Goal: Information Seeking & Learning: Learn about a topic

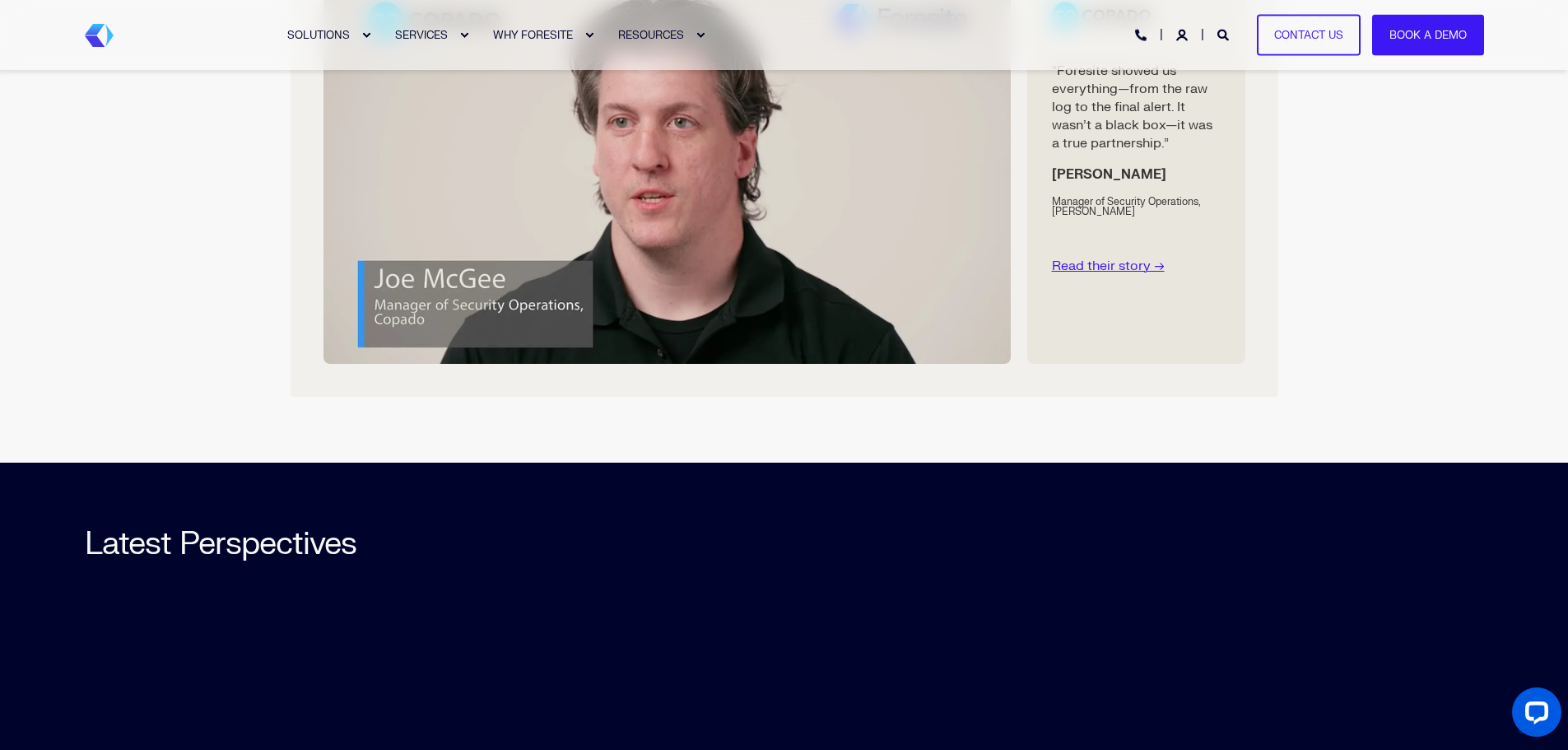
scroll to position [4362, 0]
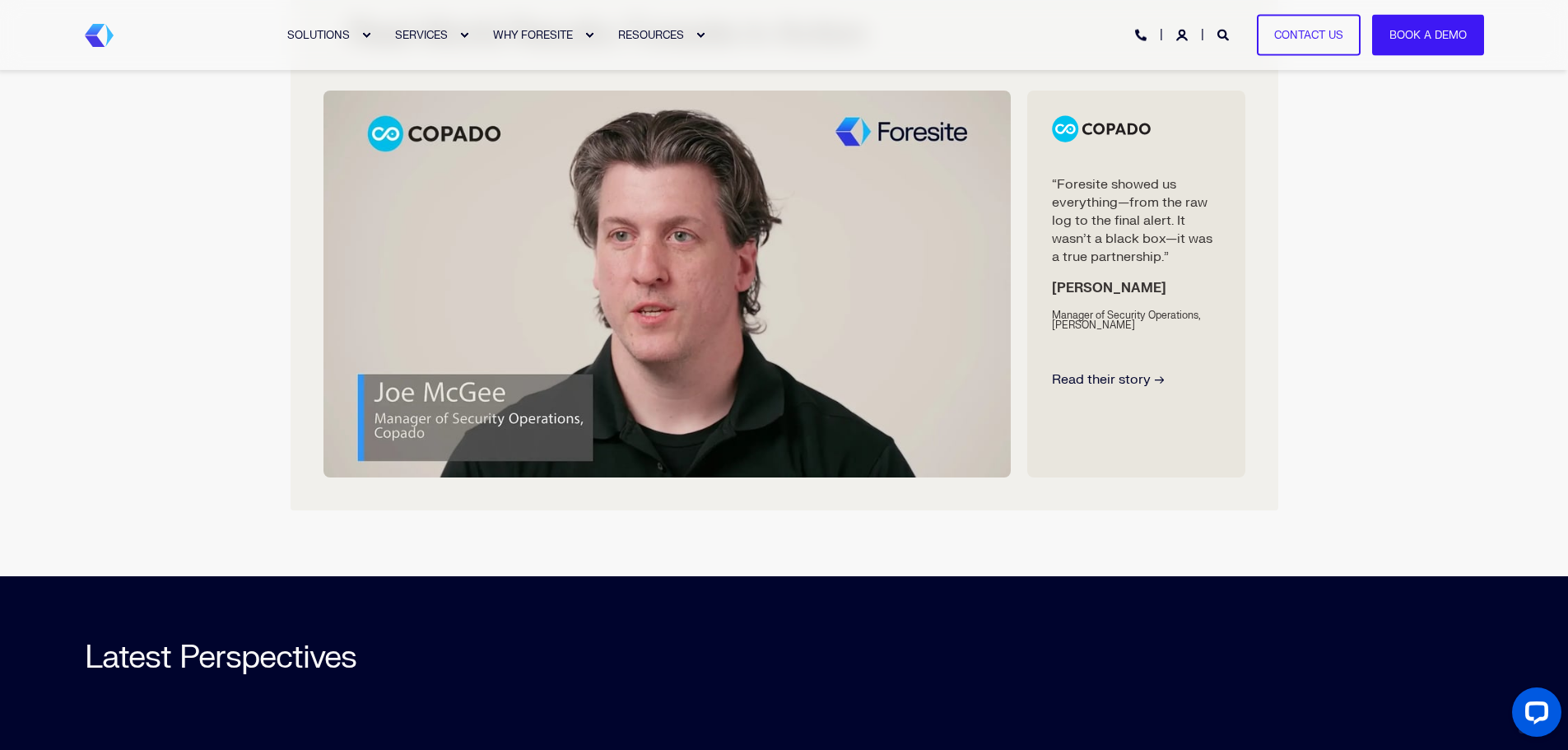
click at [1094, 379] on link "Read their story →" at bounding box center [1109, 378] width 113 height 16
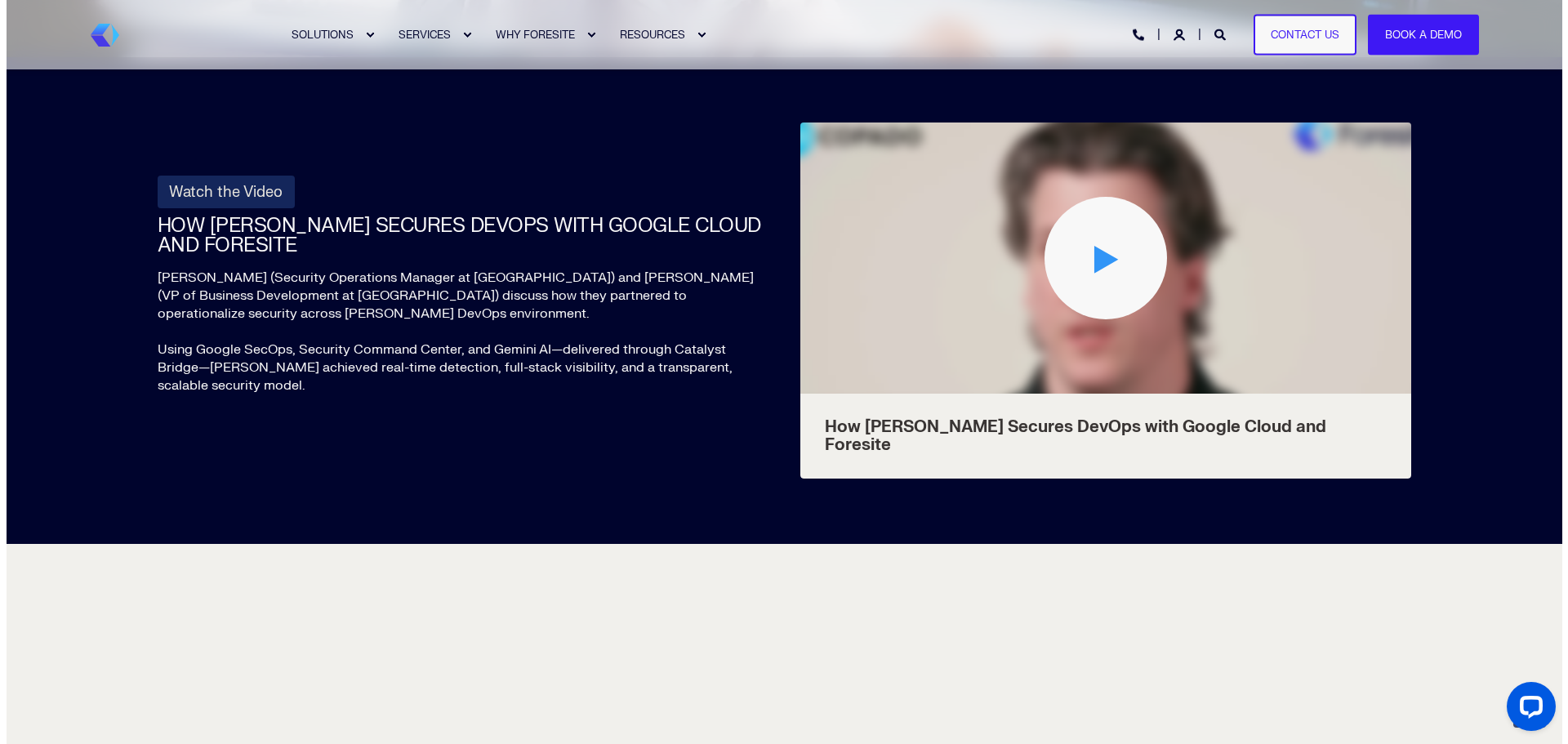
scroll to position [1557, 0]
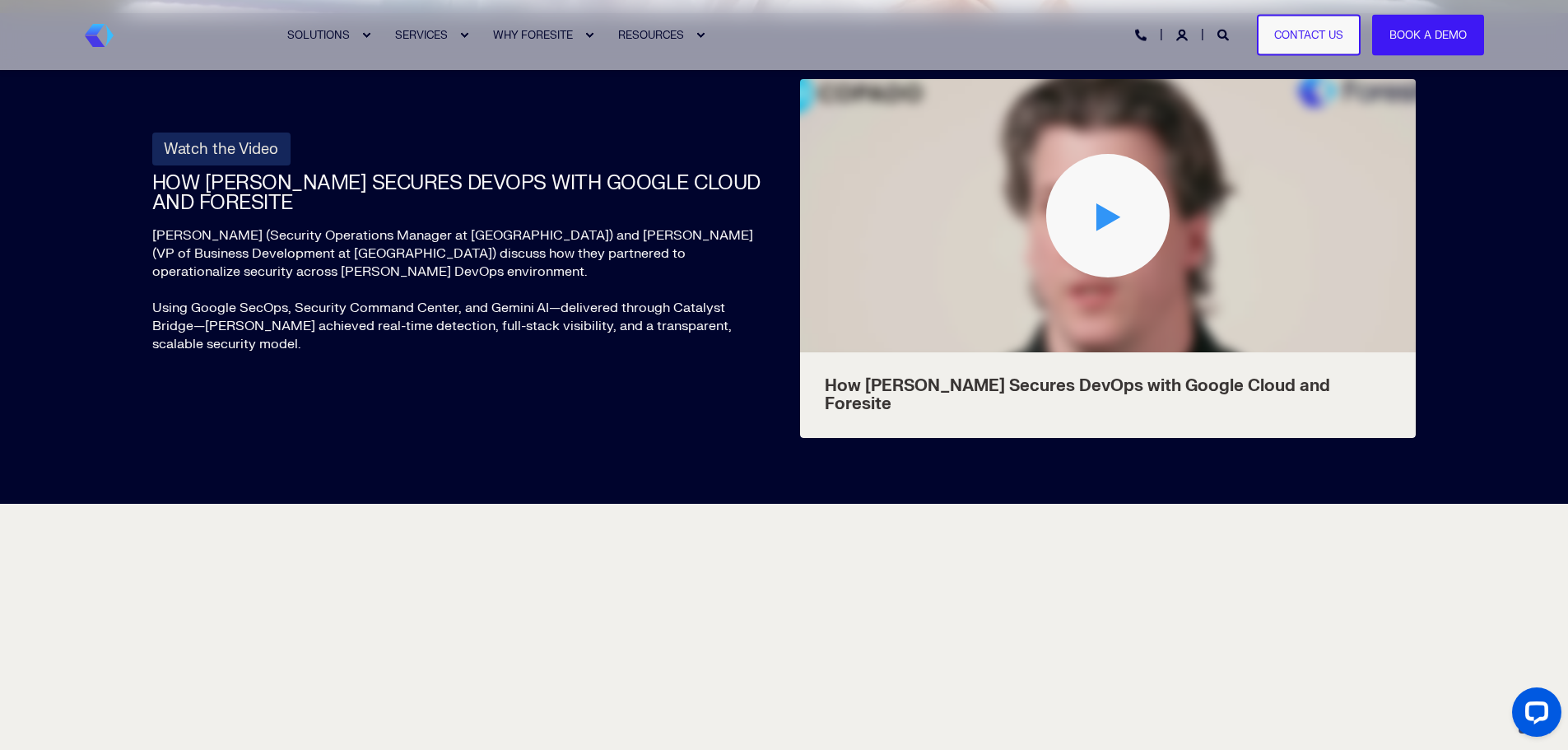
click at [1113, 254] on div "Play Video" at bounding box center [1107, 215] width 123 height 123
